Goal: Information Seeking & Learning: Compare options

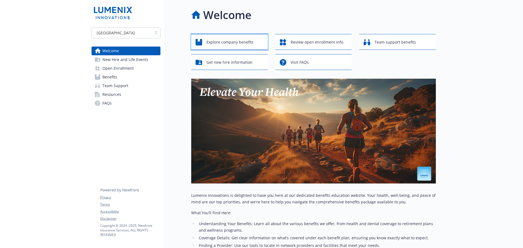
click at [235, 43] on span "Explore company benefits" at bounding box center [229, 42] width 47 height 10
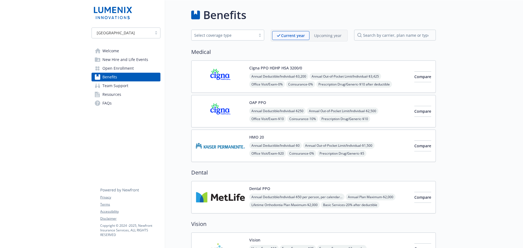
click at [331, 35] on p "Upcoming year" at bounding box center [327, 36] width 27 height 6
click at [291, 37] on p "Current year" at bounding box center [288, 36] width 23 height 6
click at [414, 78] on span "Compare" at bounding box center [422, 76] width 17 height 5
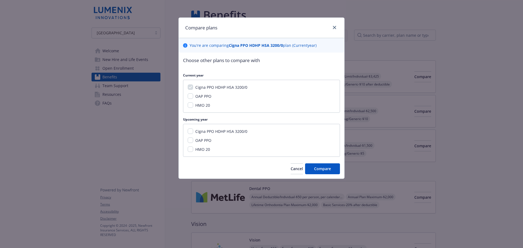
click at [208, 98] on span "OAP PPO" at bounding box center [203, 96] width 16 height 5
click at [193, 98] on input "OAP PPO" at bounding box center [190, 95] width 5 height 5
checkbox input "true"
click at [329, 168] on span "Compare" at bounding box center [322, 168] width 17 height 5
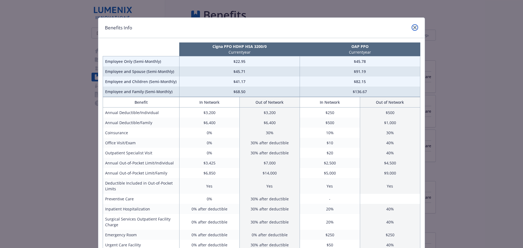
click at [413, 28] on icon "close" at bounding box center [414, 27] width 3 height 3
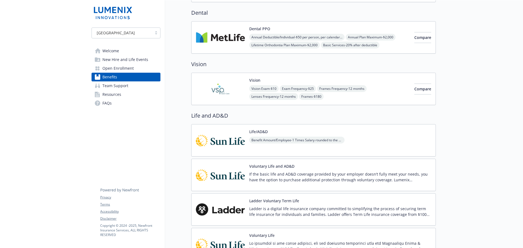
scroll to position [163, 0]
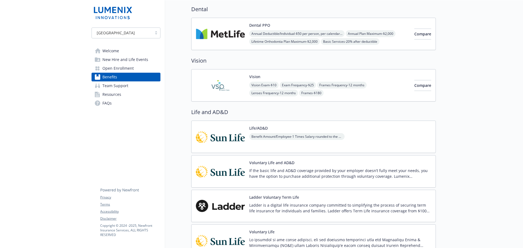
click at [124, 87] on span "Team Support" at bounding box center [115, 85] width 26 height 9
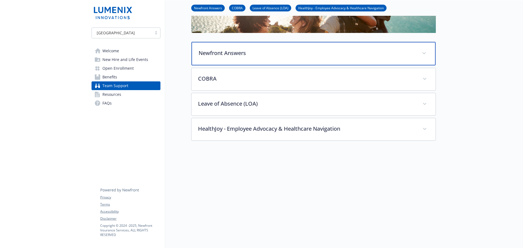
click at [278, 55] on div "Newfront Answers" at bounding box center [313, 53] width 244 height 23
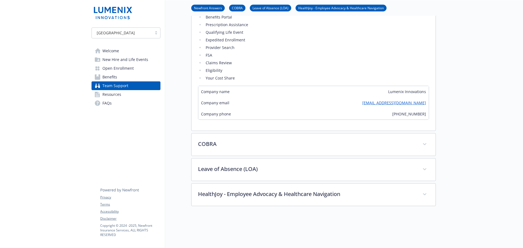
scroll to position [176, 0]
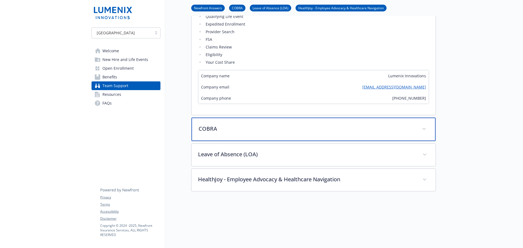
click at [258, 129] on p "COBRA" at bounding box center [306, 129] width 217 height 8
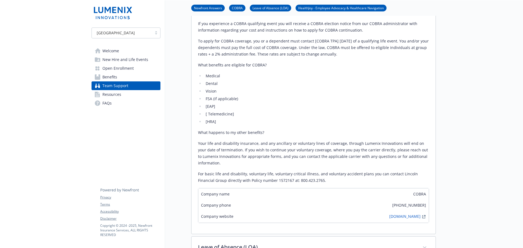
scroll to position [557, 0]
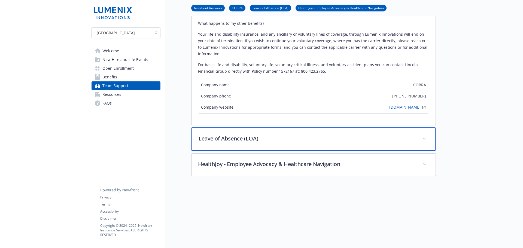
click at [248, 143] on div "Leave of Absence (LOA)" at bounding box center [313, 138] width 244 height 23
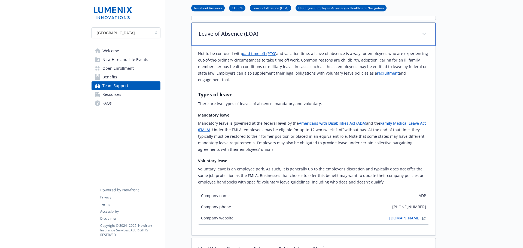
scroll to position [666, 0]
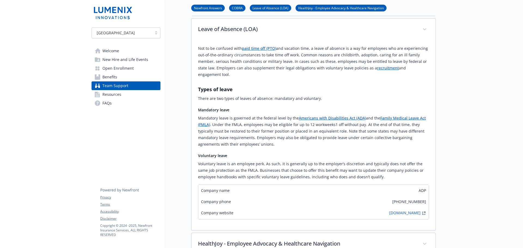
click at [125, 95] on link "Resources" at bounding box center [125, 94] width 69 height 9
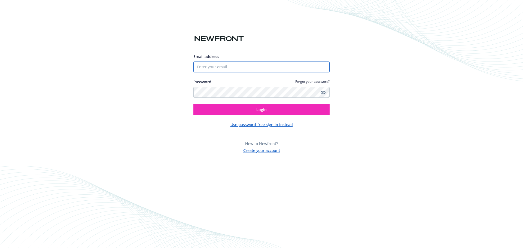
click at [210, 67] on input "Email address" at bounding box center [261, 67] width 136 height 11
type input "mike.vierra@newfront.com"
click at [193, 104] on button "Login" at bounding box center [261, 109] width 136 height 11
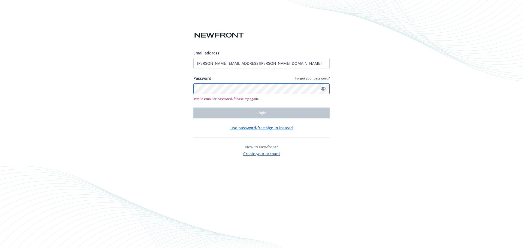
click at [142, 106] on div "Email address mike.vierra@newfront.com Password Forgot your password? Invalid e…" at bounding box center [261, 124] width 523 height 248
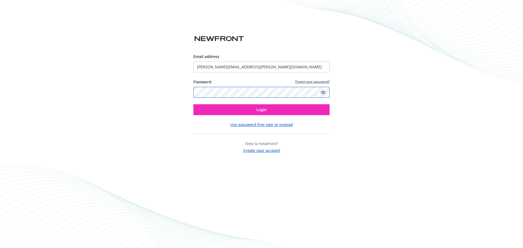
click at [193, 104] on button "Login" at bounding box center [261, 109] width 136 height 11
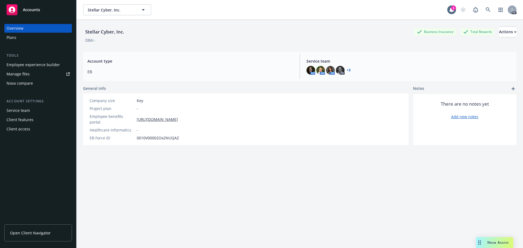
click at [20, 38] on div "Plans" at bounding box center [38, 37] width 63 height 9
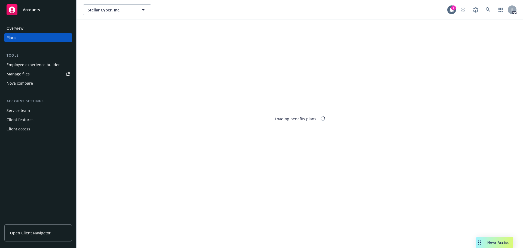
click at [24, 109] on div "Service team" at bounding box center [18, 110] width 23 height 9
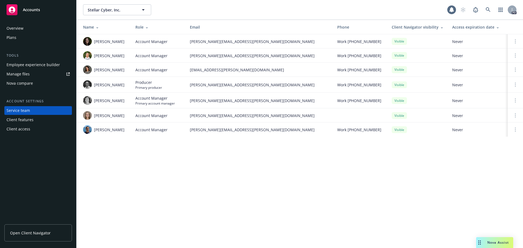
click at [27, 120] on div "Client features" at bounding box center [20, 119] width 27 height 9
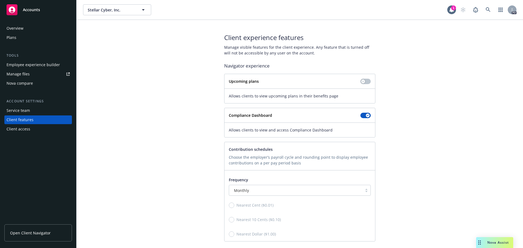
click at [18, 29] on div "Overview" at bounding box center [15, 28] width 17 height 9
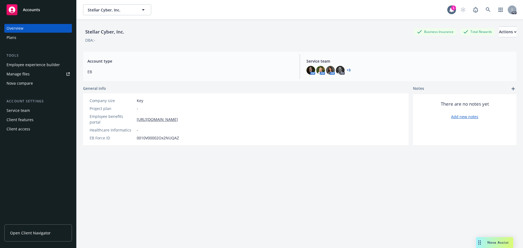
click at [30, 41] on div "Plans" at bounding box center [38, 37] width 63 height 9
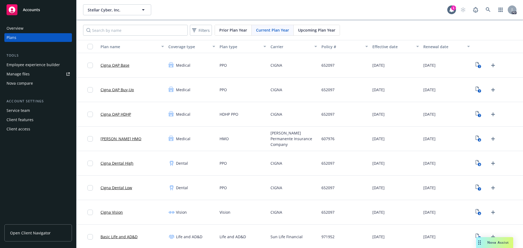
click at [32, 64] on div "Employee experience builder" at bounding box center [33, 64] width 53 height 9
click at [60, 235] on link "Open Client Navigator" at bounding box center [37, 232] width 67 height 17
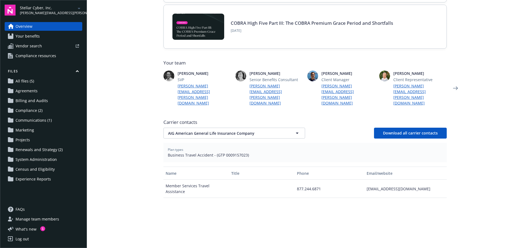
scroll to position [109, 0]
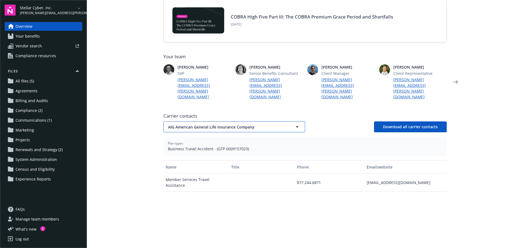
click at [284, 121] on button "AIG American General Life Insurance Company" at bounding box center [234, 126] width 142 height 11
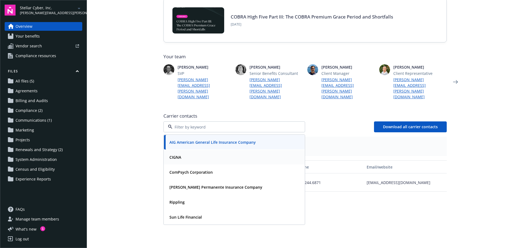
click at [212, 153] on div "CIGNA" at bounding box center [234, 157] width 134 height 8
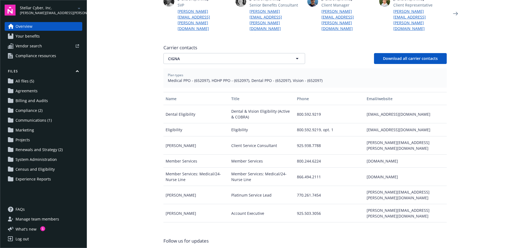
scroll to position [152, 0]
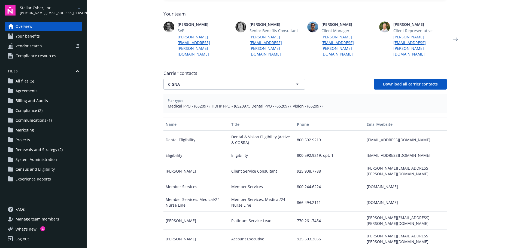
click at [41, 39] on link "Your benefits" at bounding box center [44, 36] width 78 height 9
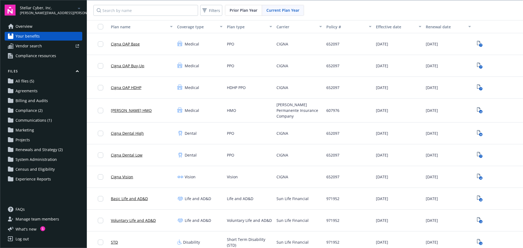
click at [232, 12] on span "Prior Plan Year" at bounding box center [243, 10] width 28 height 6
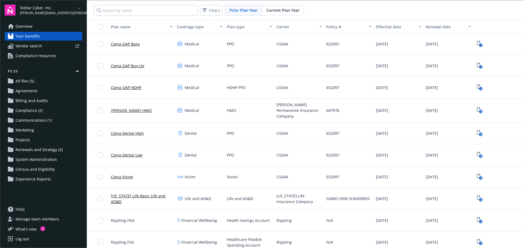
click at [292, 13] on div "Current Plan Year" at bounding box center [283, 10] width 42 height 10
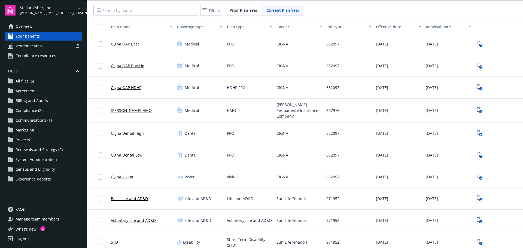
click at [47, 45] on div at bounding box center [61, 45] width 35 height 3
click at [43, 55] on span "Compliance resources" at bounding box center [36, 55] width 41 height 9
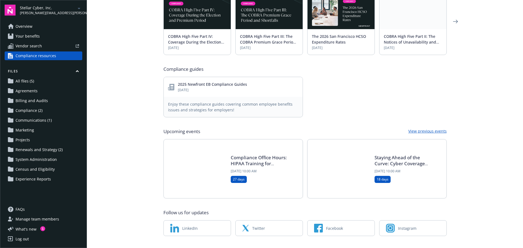
scroll to position [216, 0]
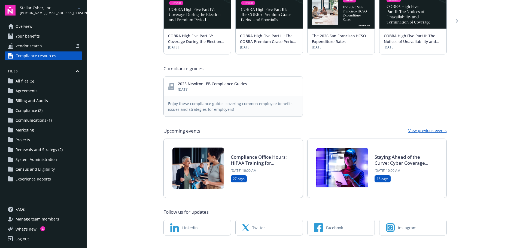
click at [36, 81] on link "All files (5)" at bounding box center [44, 81] width 78 height 9
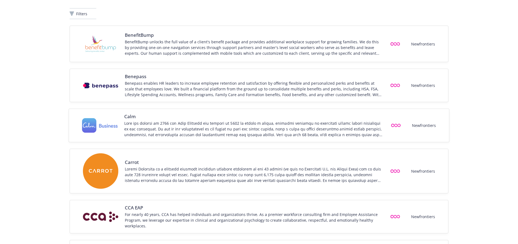
scroll to position [109, 0]
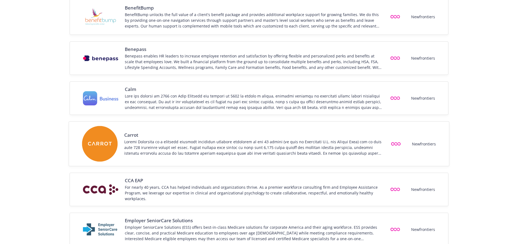
click at [134, 137] on span "Carrot" at bounding box center [253, 135] width 259 height 7
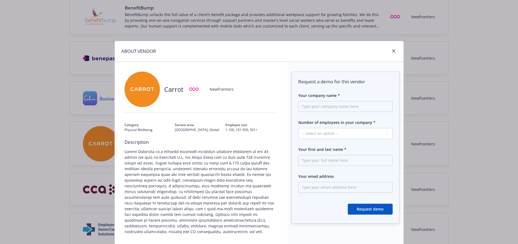
scroll to position [0, 0]
click at [392, 50] on icon "close" at bounding box center [393, 51] width 3 height 3
